Goal: Information Seeking & Learning: Check status

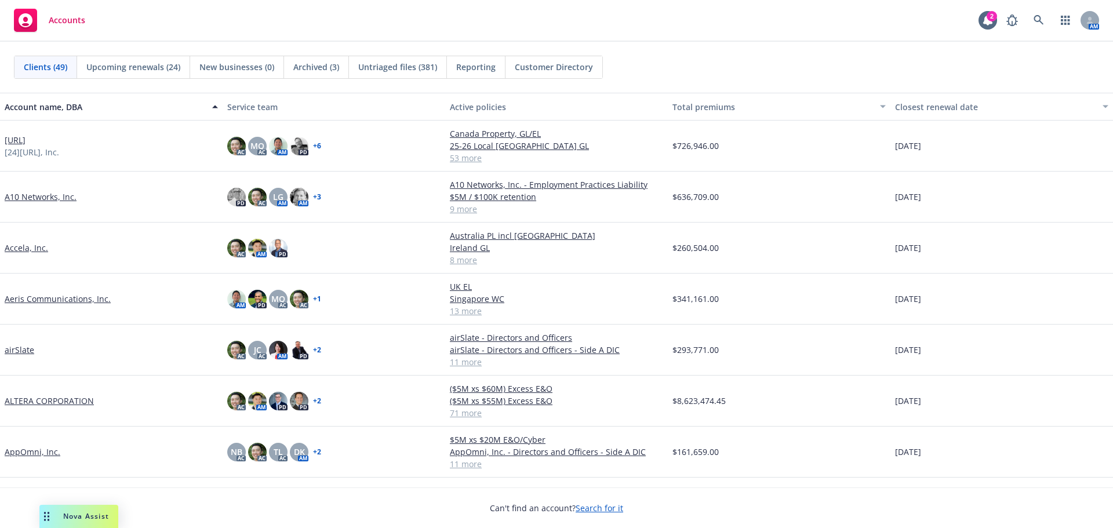
click at [61, 297] on link "Aeris Communications, Inc." at bounding box center [58, 299] width 106 height 12
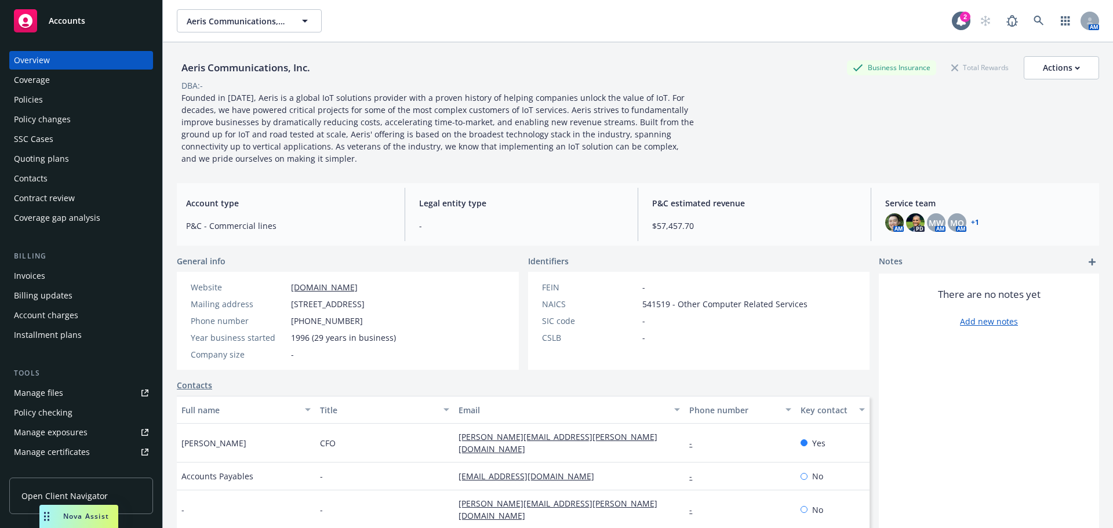
click at [95, 93] on div "Policies" at bounding box center [81, 99] width 134 height 19
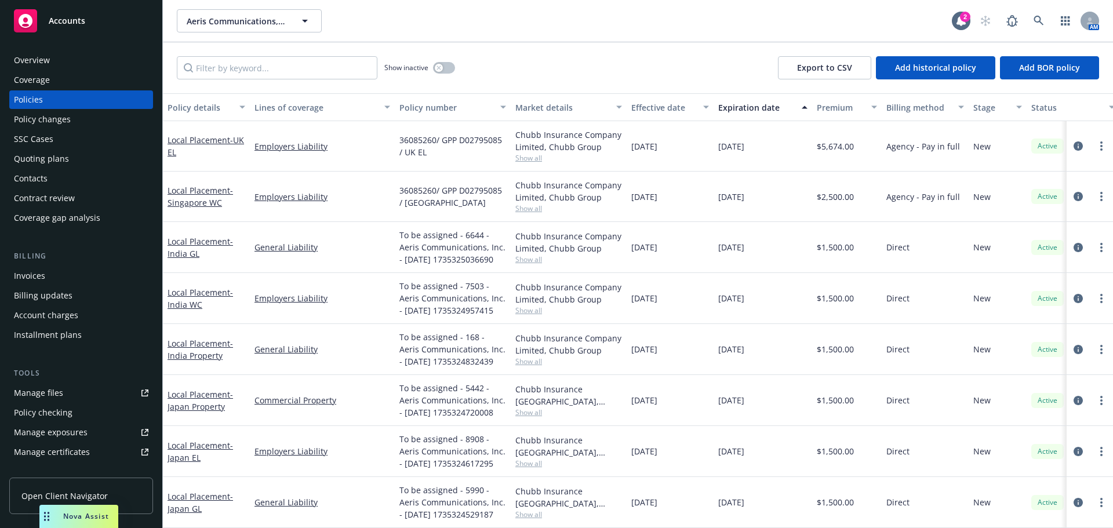
click at [252, 108] on button "Lines of coverage" at bounding box center [322, 107] width 145 height 28
drag, startPoint x: 246, startPoint y: 111, endPoint x: 306, endPoint y: 109, distance: 60.3
click at [290, 109] on div "Policy details Lines of coverage Policy number Market details Effective date Ex…" at bounding box center [722, 107] width 1119 height 28
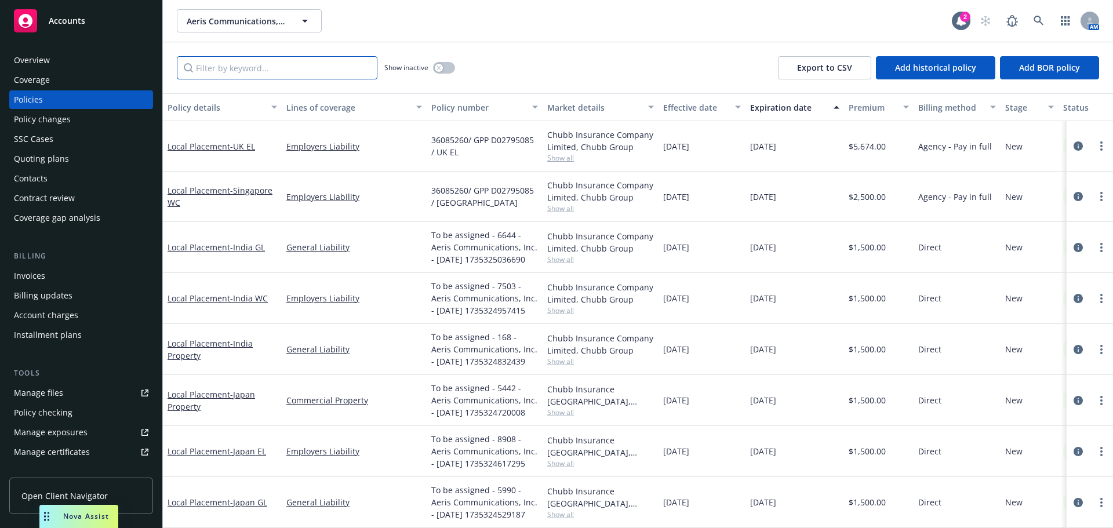
click at [310, 69] on input "Filter by keyword..." at bounding box center [277, 67] width 201 height 23
paste input "71842635"
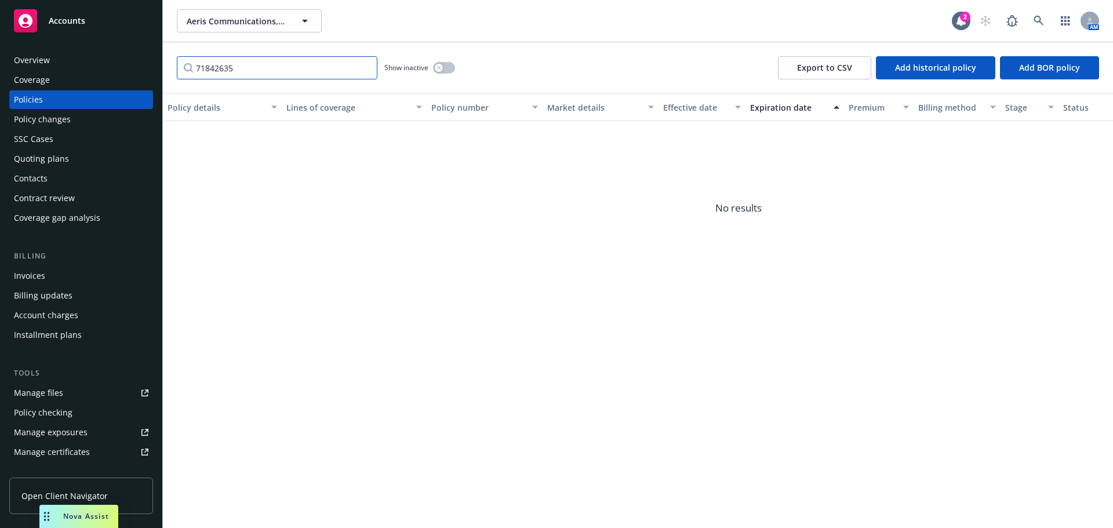
click at [280, 71] on input "71842635" at bounding box center [277, 67] width 201 height 23
click at [210, 71] on input "71842635" at bounding box center [277, 67] width 201 height 23
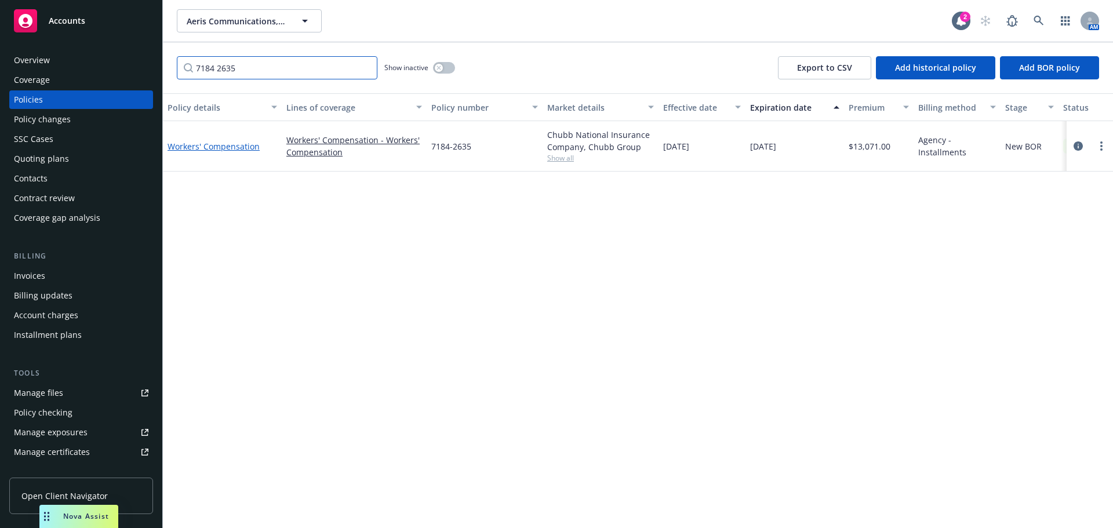
type input "7184 2635"
click at [206, 148] on link "Workers' Compensation" at bounding box center [214, 146] width 92 height 11
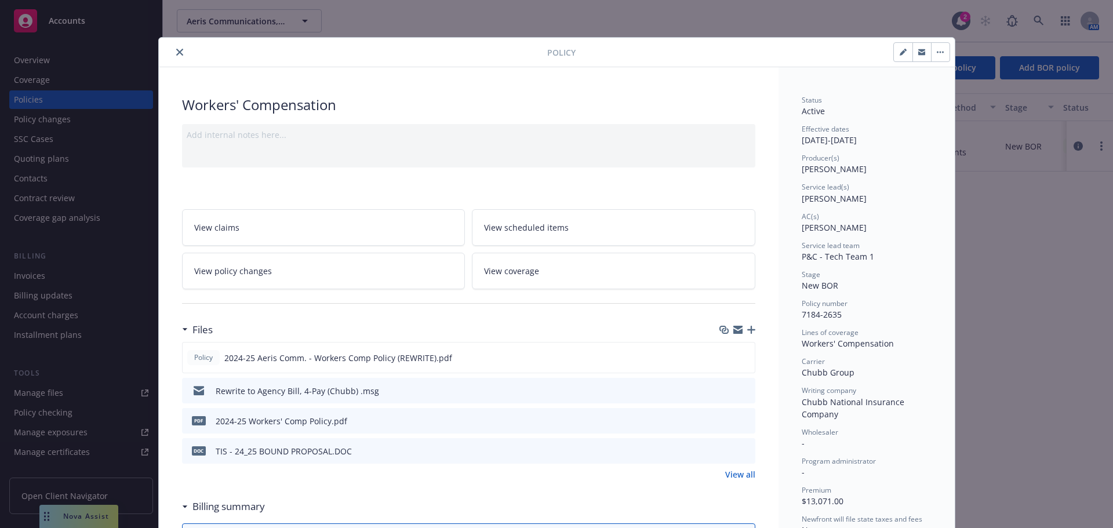
click at [174, 46] on button "close" at bounding box center [180, 52] width 14 height 14
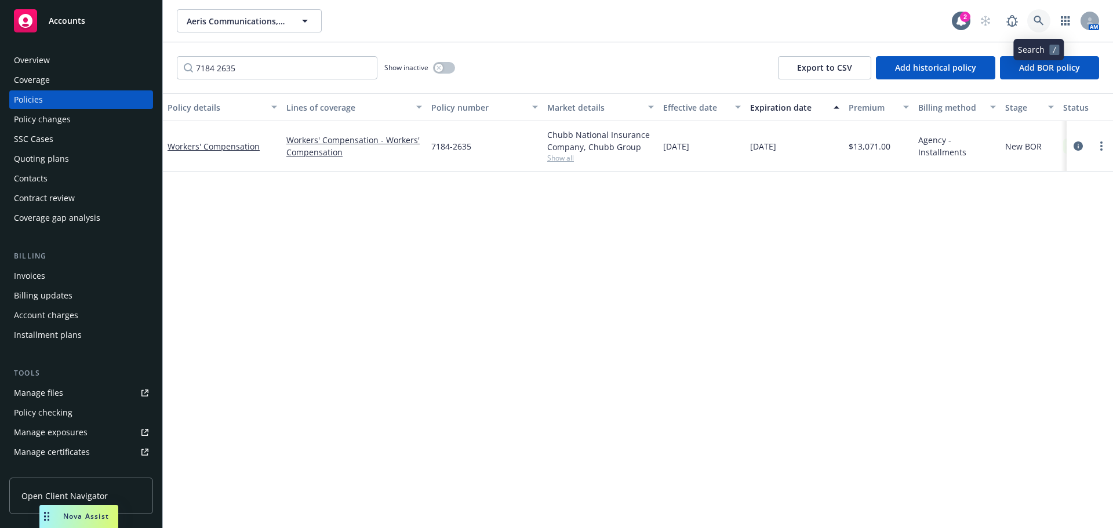
click at [1035, 20] on icon at bounding box center [1039, 21] width 10 height 10
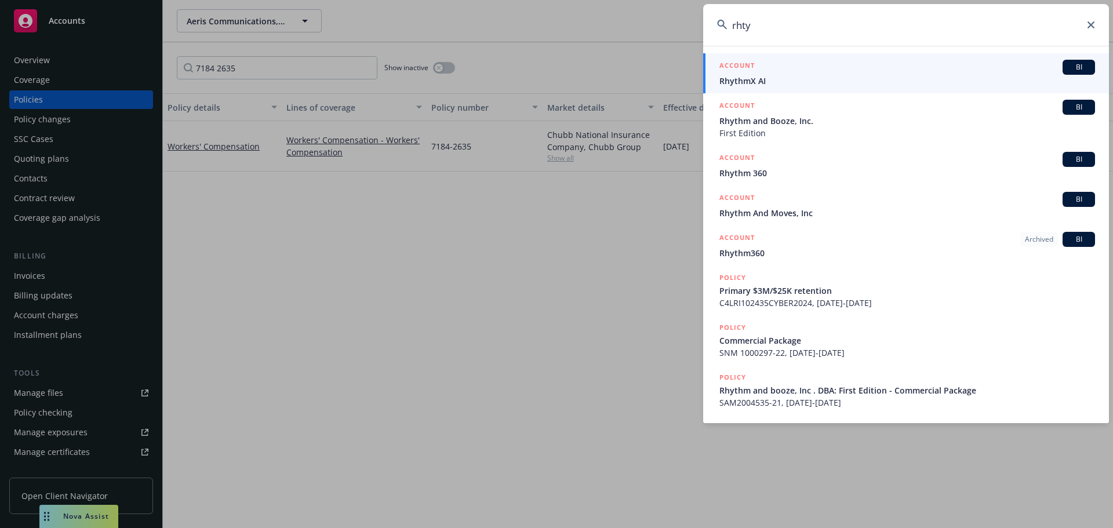
type input "rhty"
click at [773, 70] on div "ACCOUNT BI" at bounding box center [907, 67] width 376 height 15
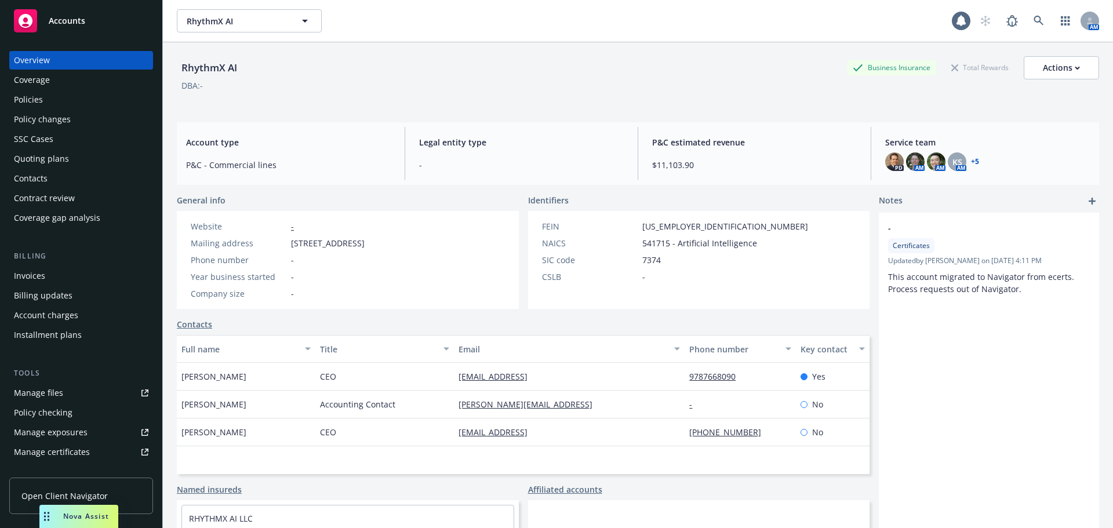
click at [68, 161] on div "Quoting plans" at bounding box center [81, 159] width 134 height 19
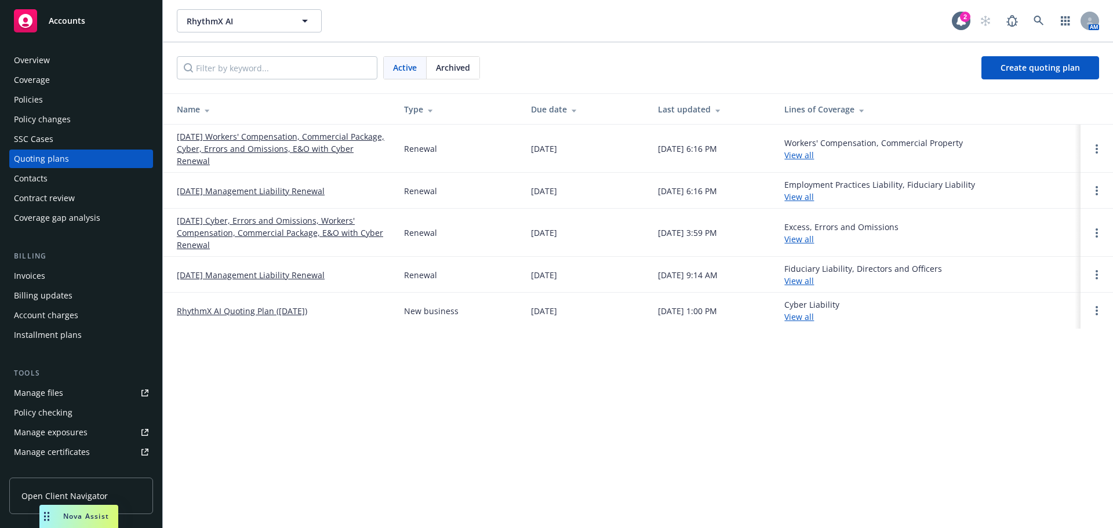
click at [274, 147] on link "[DATE] Workers' Compensation, Commercial Package, Cyber, Errors and Omissions, …" at bounding box center [281, 148] width 209 height 37
